Goal: Information Seeking & Learning: Learn about a topic

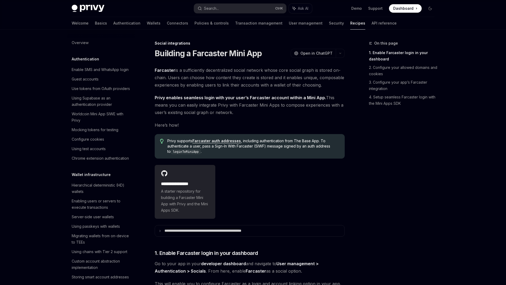
scroll to position [305, 0]
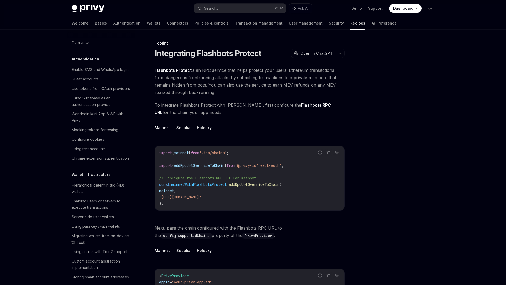
scroll to position [593, 0]
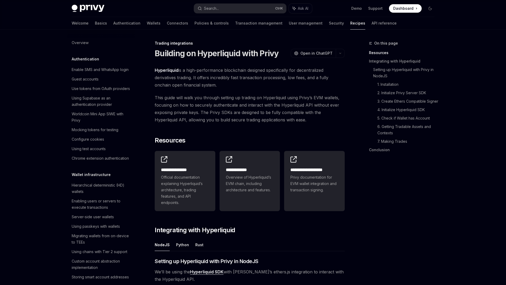
scroll to position [469, 0]
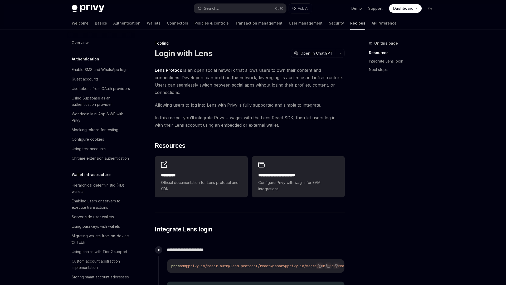
scroll to position [602, 0]
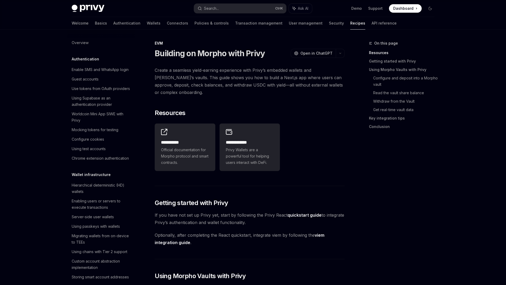
scroll to position [686, 0]
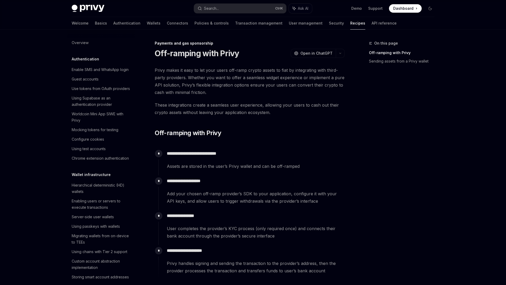
scroll to position [370, 0]
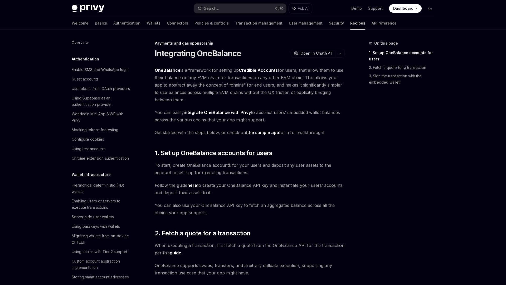
scroll to position [379, 0]
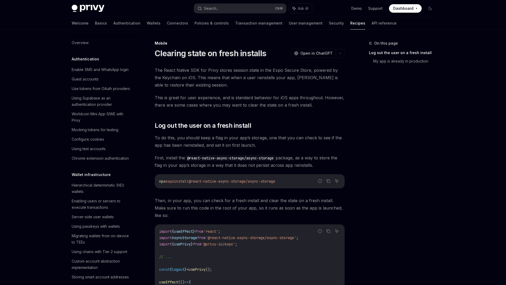
scroll to position [547, 0]
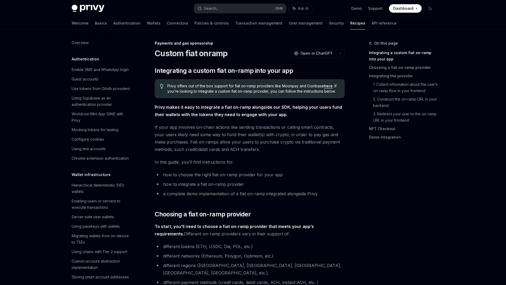
scroll to position [360, 0]
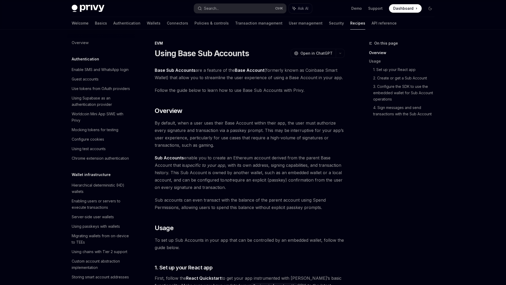
scroll to position [658, 0]
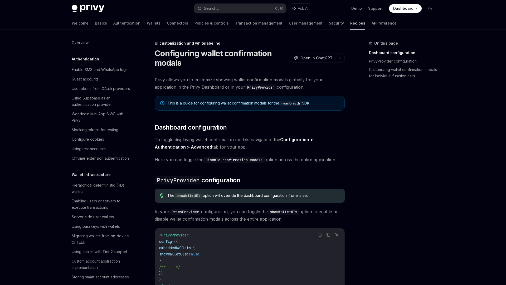
scroll to position [172, 0]
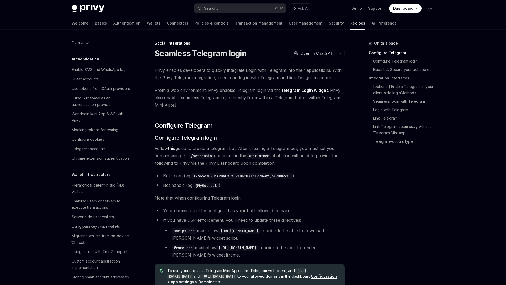
scroll to position [314, 0]
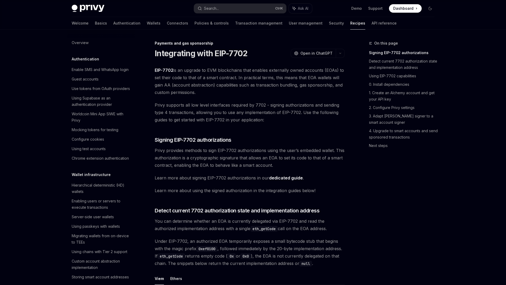
scroll to position [405, 0]
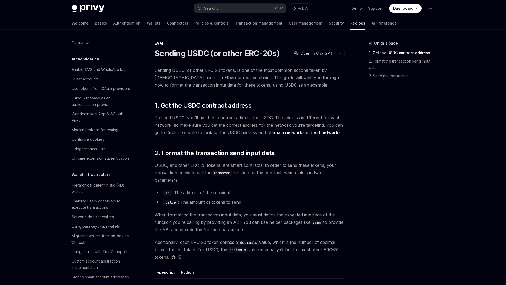
scroll to position [642, 0]
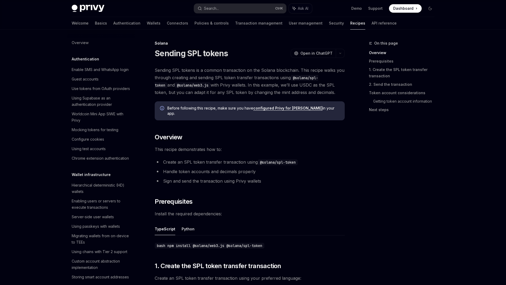
scroll to position [730, 0]
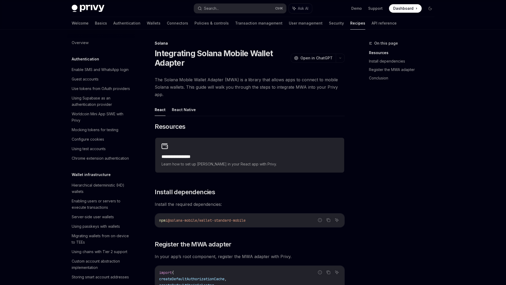
scroll to position [730, 0]
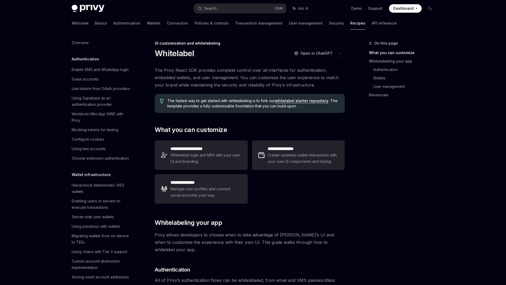
scroll to position [185, 0]
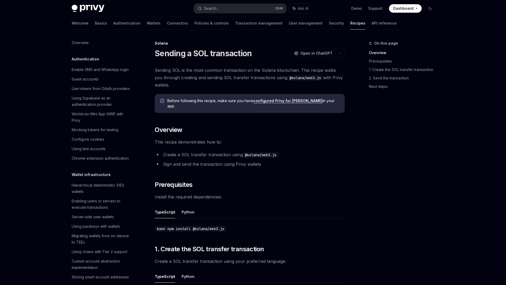
scroll to position [730, 0]
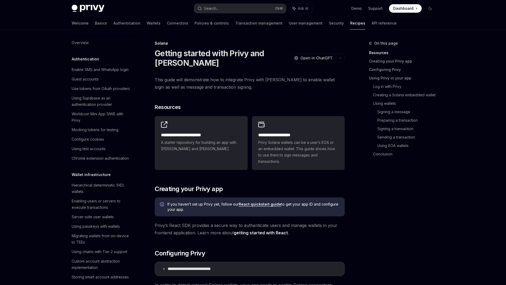
scroll to position [730, 0]
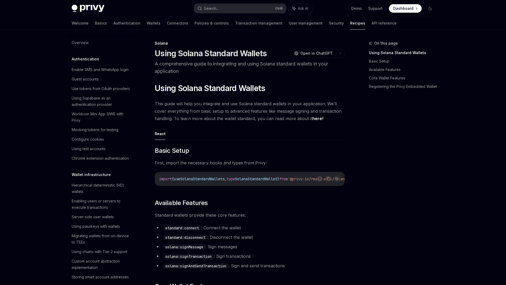
scroll to position [730, 0]
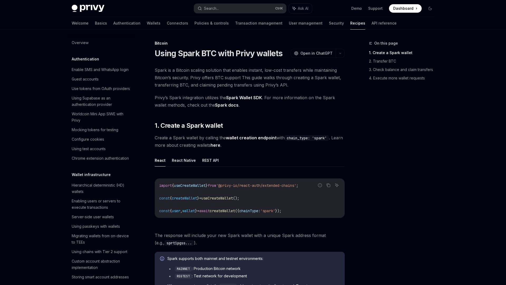
scroll to position [737, 0]
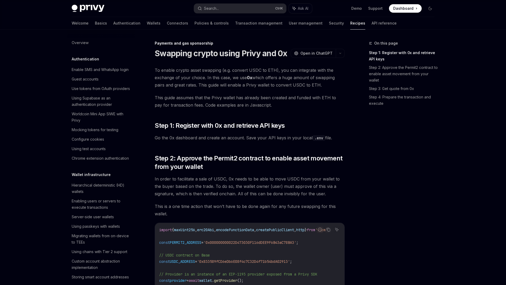
scroll to position [392, 0]
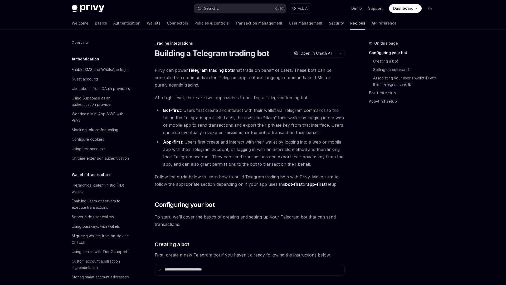
scroll to position [485, 0]
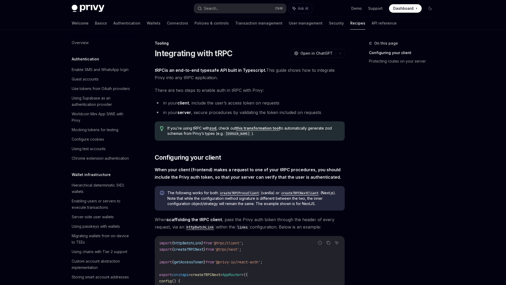
scroll to position [612, 0]
